Goal: Task Accomplishment & Management: Manage account settings

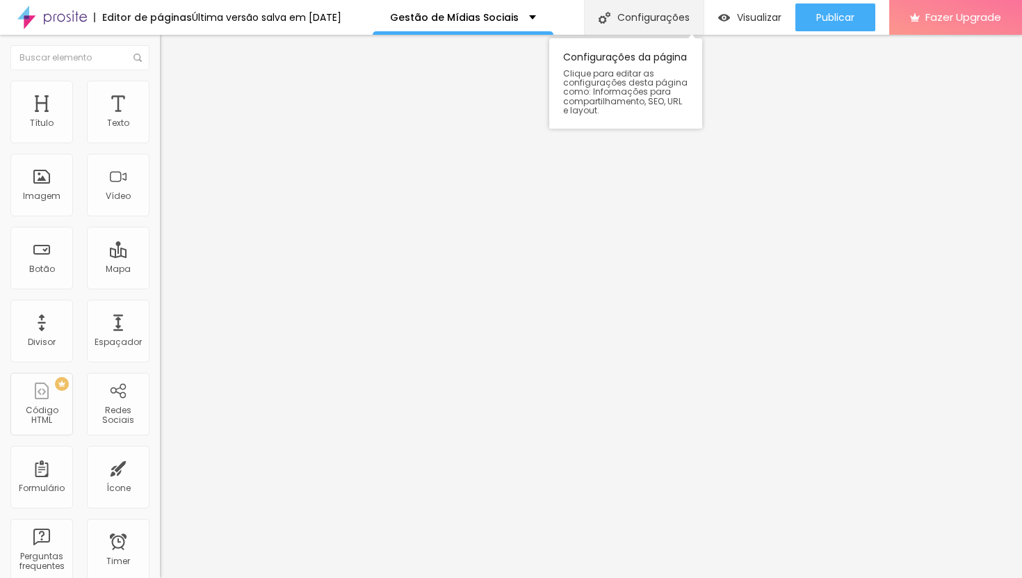
click at [630, 17] on div "Configurações" at bounding box center [644, 17] width 120 height 35
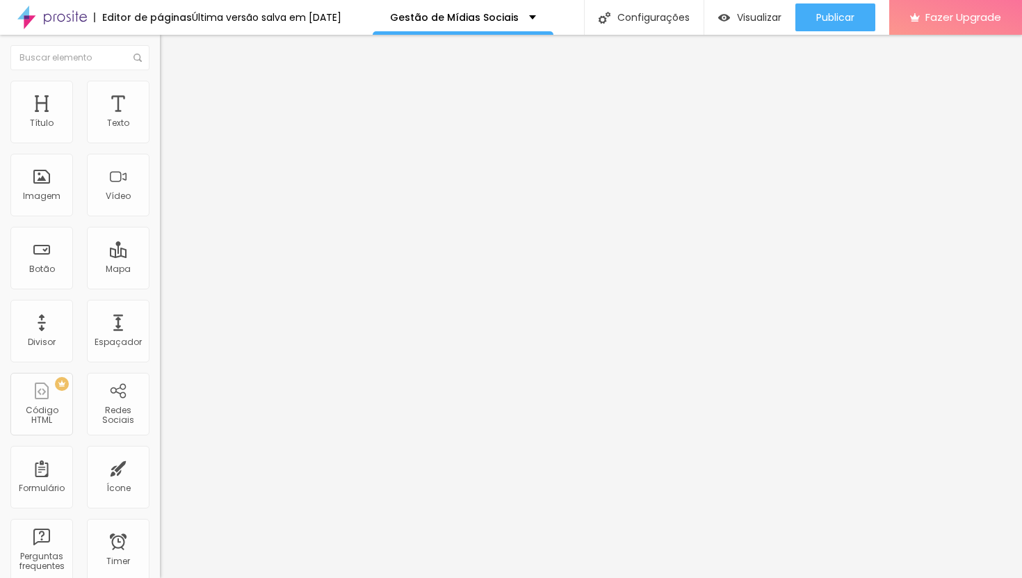
click at [172, 96] on span "Estilo" at bounding box center [183, 90] width 22 height 12
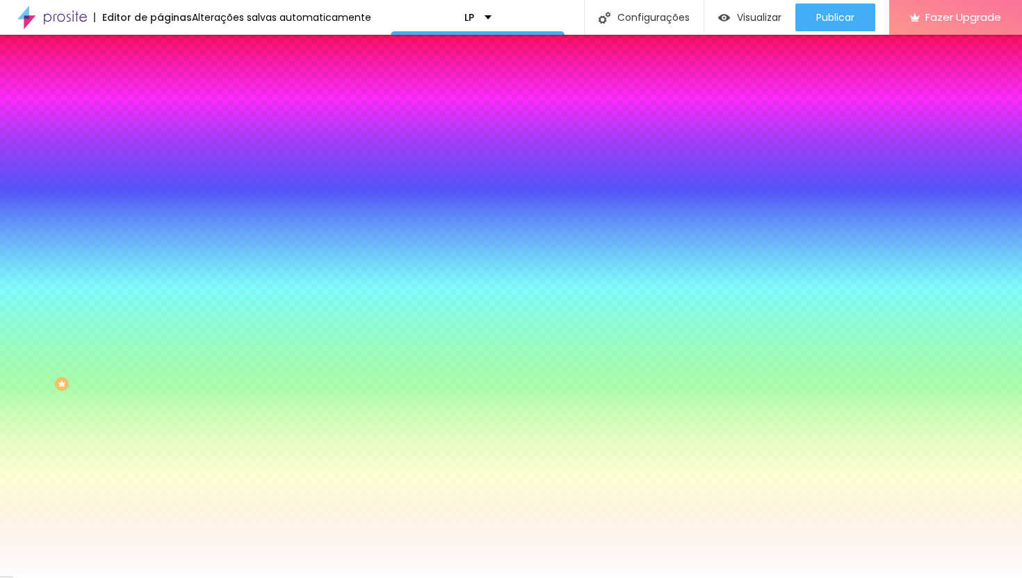
click at [172, 99] on span "Avançado" at bounding box center [195, 104] width 46 height 12
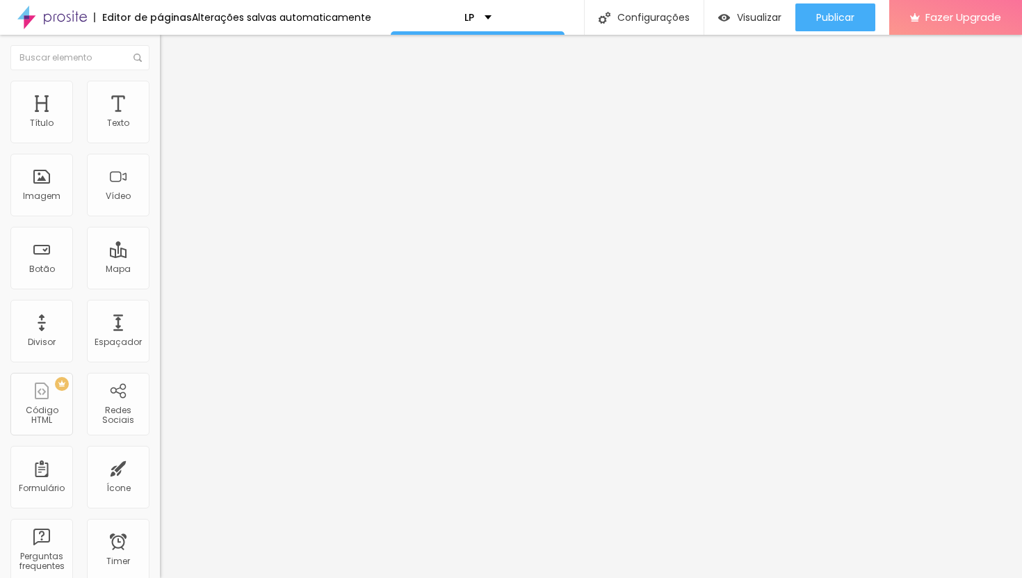
click at [172, 82] on span "Conteúdo" at bounding box center [193, 76] width 43 height 12
click at [160, 90] on li "Estilo" at bounding box center [240, 88] width 160 height 14
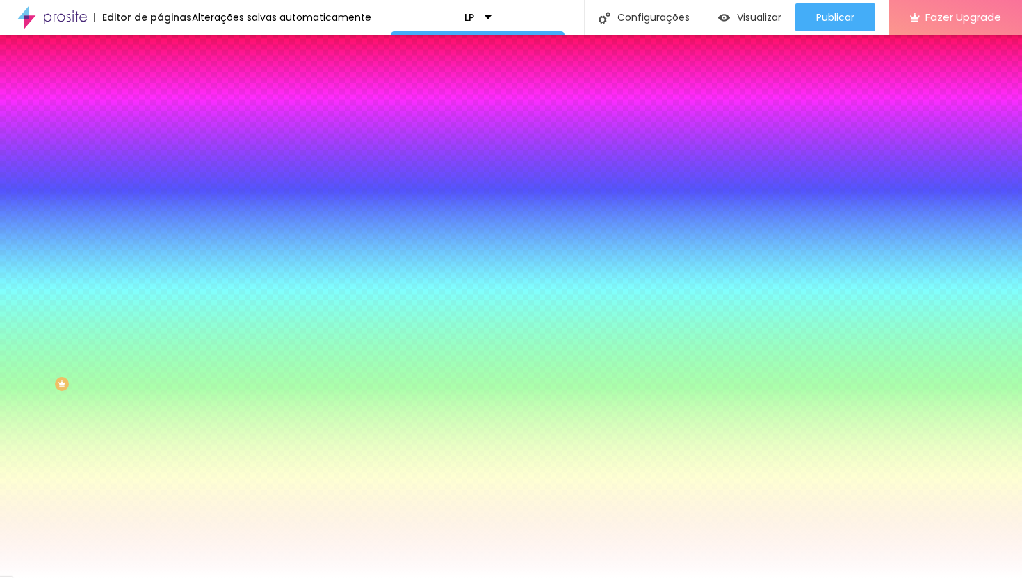
click at [160, 95] on li "Avançado" at bounding box center [240, 102] width 160 height 14
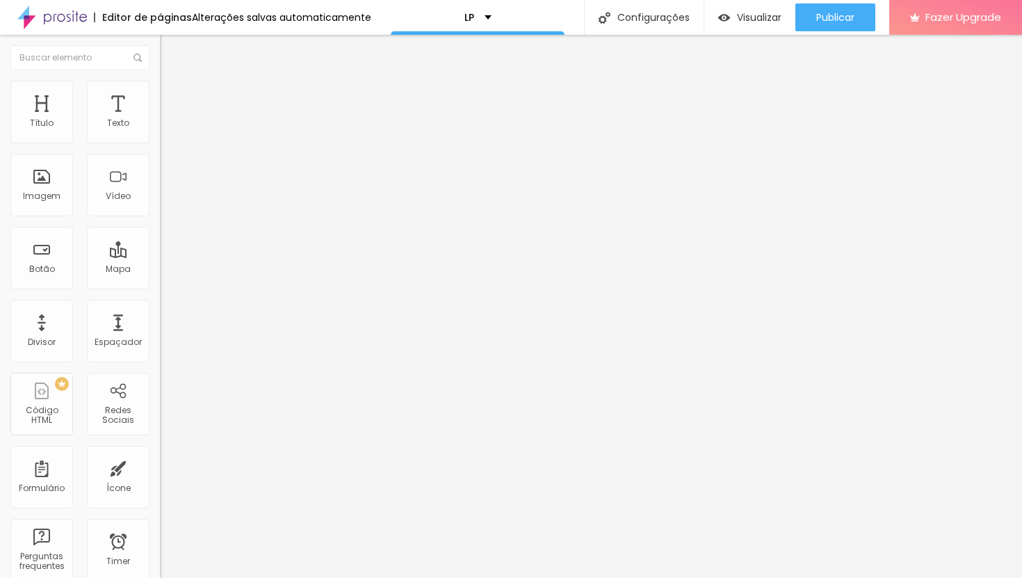
click at [160, 81] on li "Conteúdo" at bounding box center [240, 74] width 160 height 14
click at [172, 96] on span "Estilo" at bounding box center [183, 90] width 22 height 12
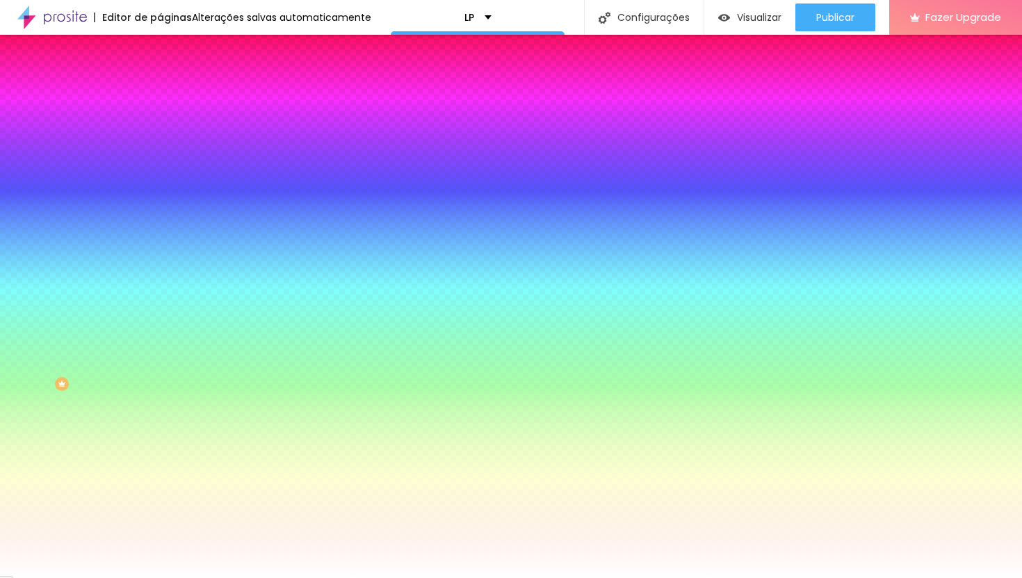
click at [160, 128] on span "Trocar imagem" at bounding box center [198, 122] width 76 height 12
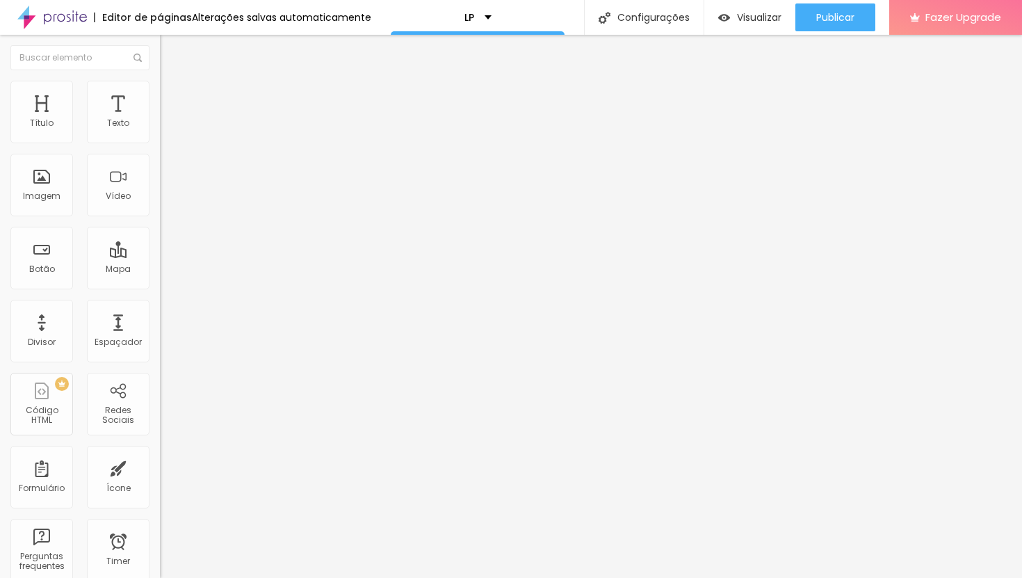
click at [160, 120] on span "Trocar imagem" at bounding box center [198, 114] width 76 height 12
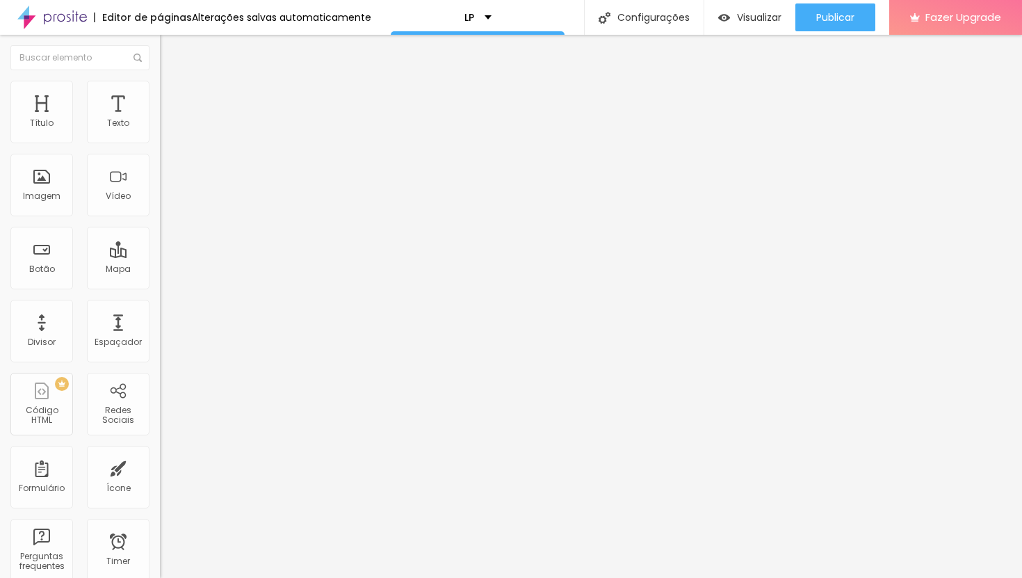
click at [160, 120] on span "Trocar imagem" at bounding box center [198, 114] width 76 height 12
